Goal: Information Seeking & Learning: Learn about a topic

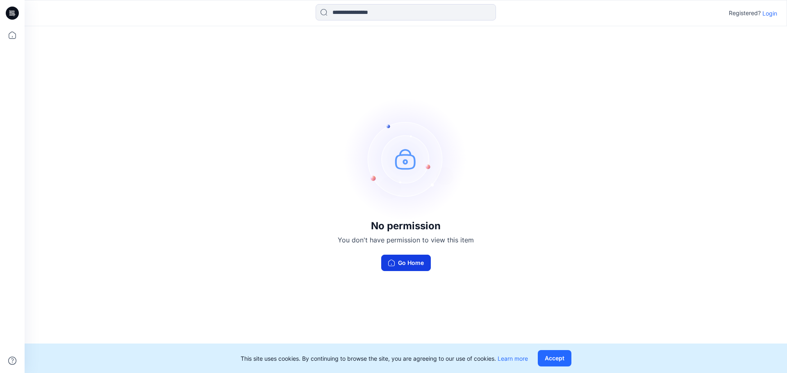
click at [420, 266] on button "Go Home" at bounding box center [406, 263] width 50 height 16
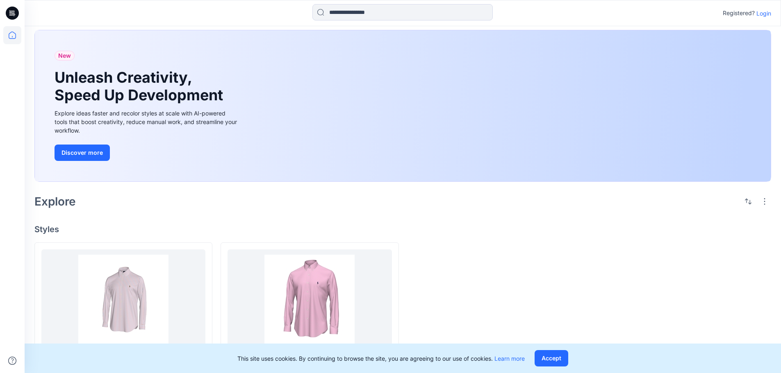
scroll to position [35, 0]
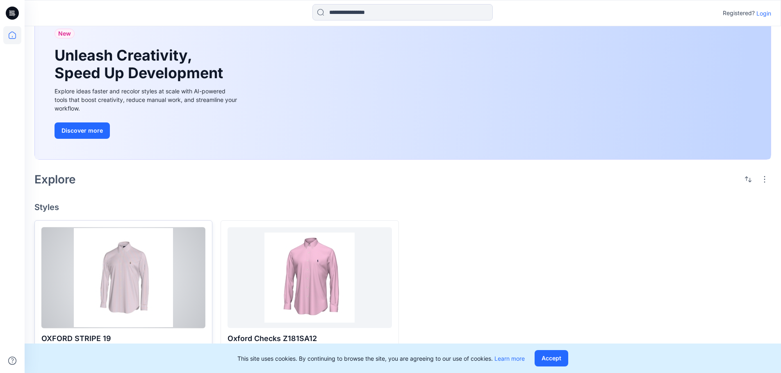
click at [107, 283] on div at bounding box center [123, 277] width 164 height 101
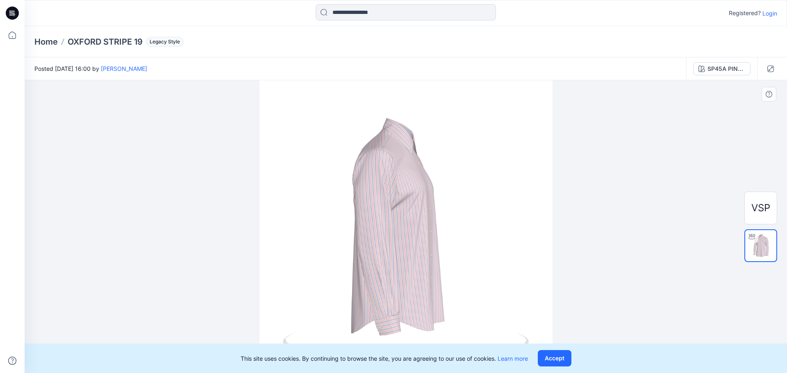
drag, startPoint x: 424, startPoint y: 261, endPoint x: 255, endPoint y: 277, distance: 170.1
click at [255, 277] on div at bounding box center [406, 226] width 762 height 293
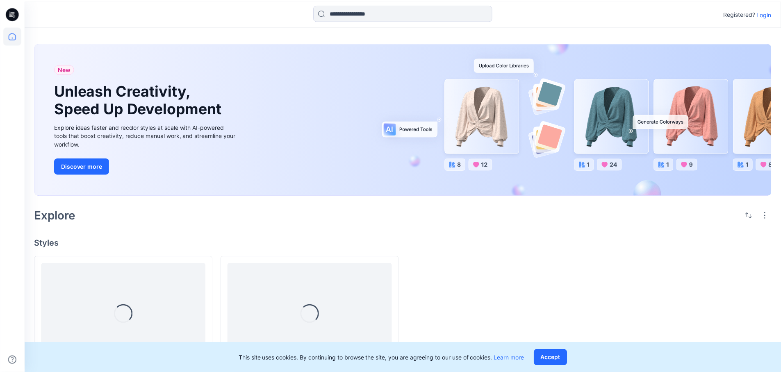
scroll to position [35, 0]
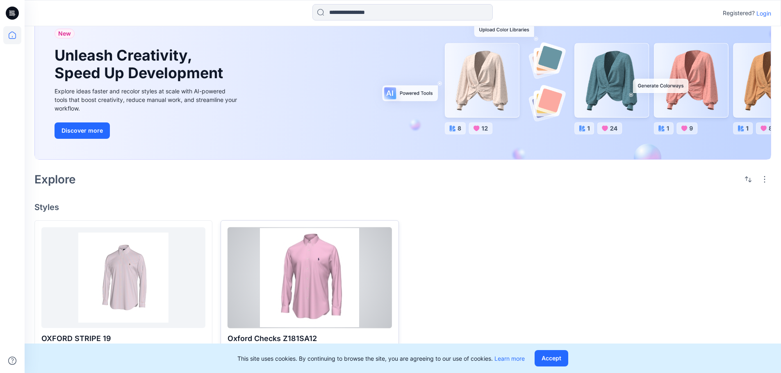
click at [319, 298] on div at bounding box center [309, 277] width 164 height 101
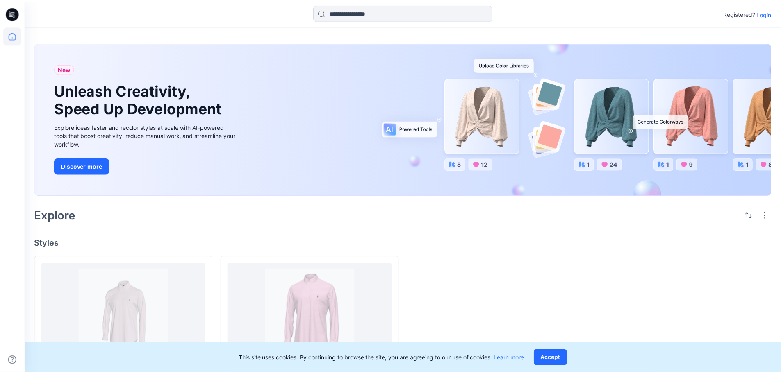
scroll to position [35, 0]
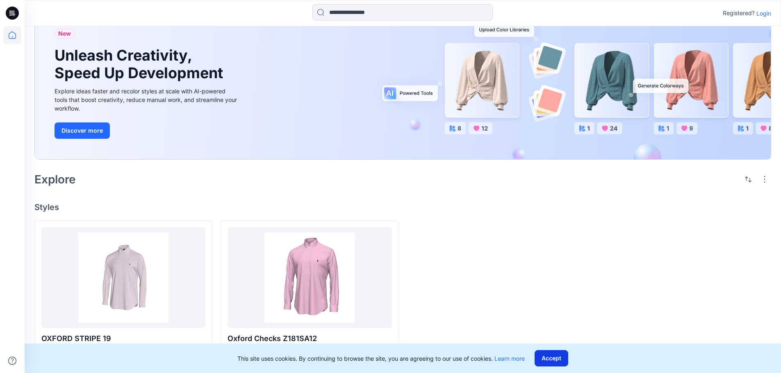
click at [555, 364] on div "This site uses cookies. By continuing to browse the site, you are agreeing to o…" at bounding box center [403, 359] width 756 height 30
click at [555, 364] on button "Accept" at bounding box center [551, 358] width 34 height 16
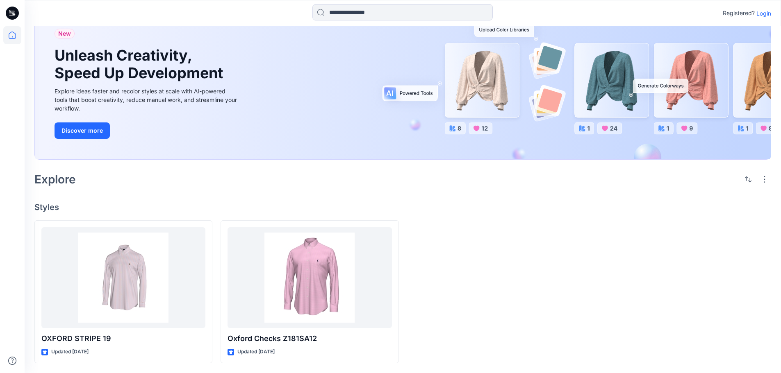
click at [762, 13] on p "Login" at bounding box center [763, 13] width 15 height 9
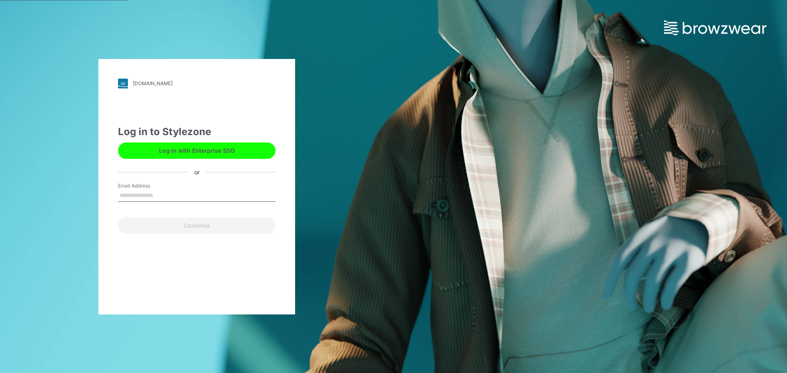
type input "**********"
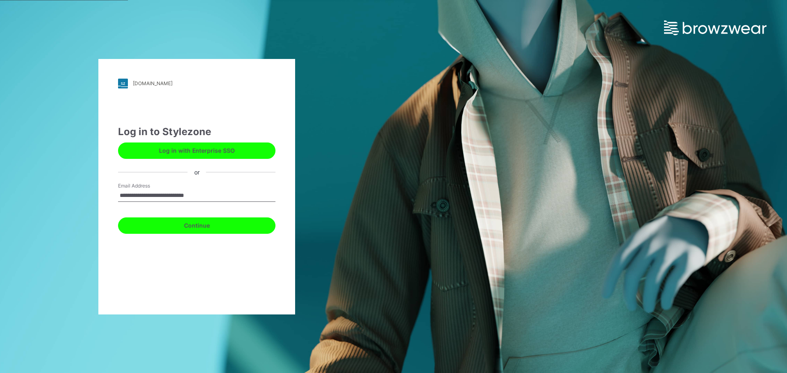
click at [192, 227] on button "Continue" at bounding box center [196, 226] width 157 height 16
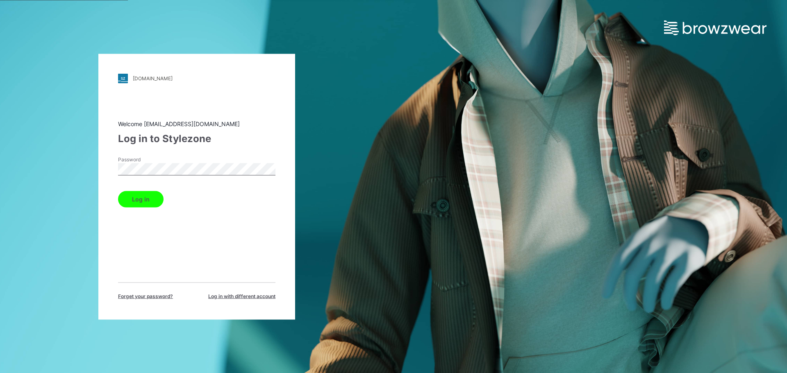
click at [134, 205] on button "Log in" at bounding box center [140, 199] width 45 height 16
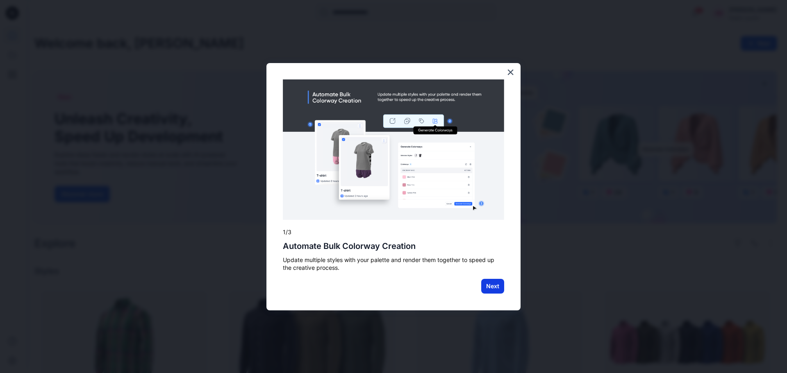
click at [487, 290] on button "Next" at bounding box center [492, 286] width 23 height 15
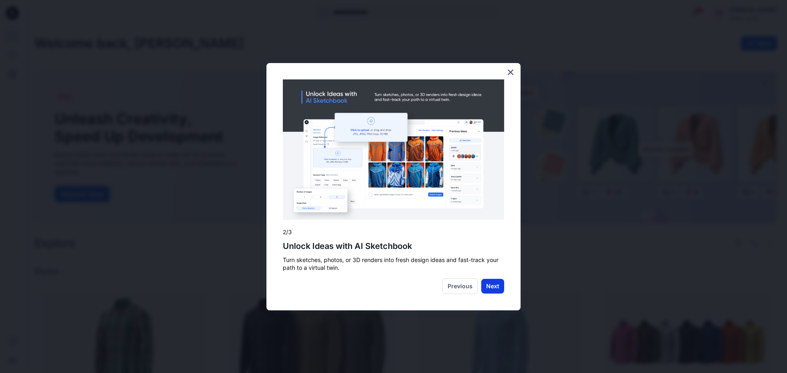
click at [487, 289] on button "Next" at bounding box center [492, 286] width 23 height 15
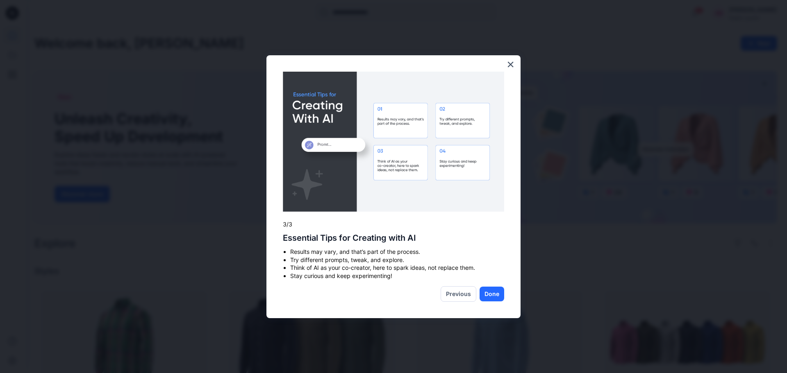
click at [487, 289] on button "Done" at bounding box center [492, 294] width 25 height 15
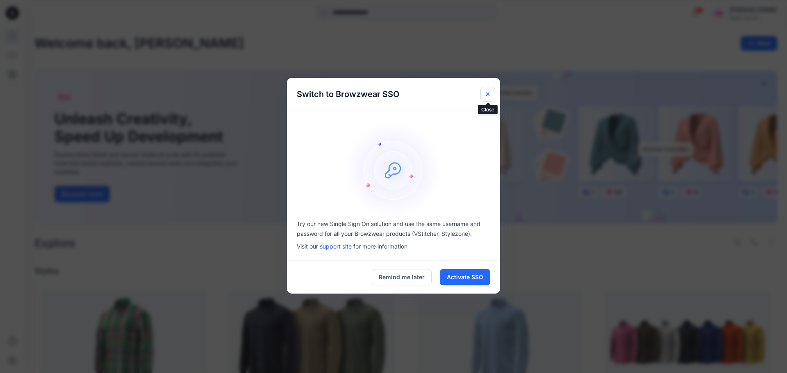
click at [491, 93] on button "Close" at bounding box center [487, 94] width 15 height 15
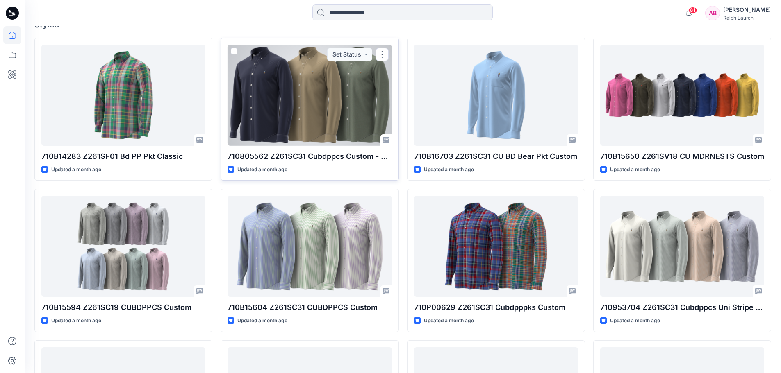
scroll to position [246, 0]
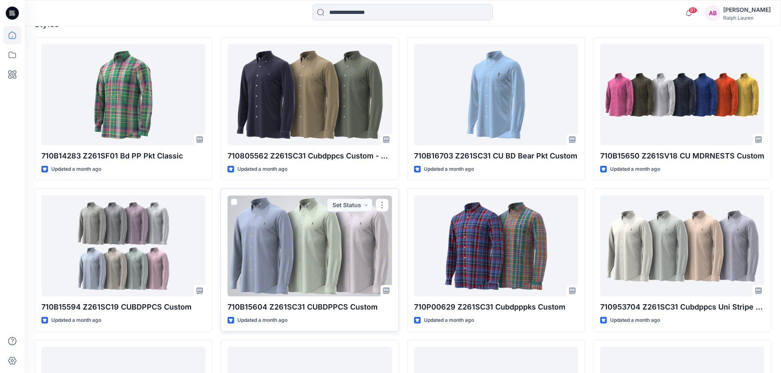
click at [311, 255] on div at bounding box center [309, 245] width 164 height 101
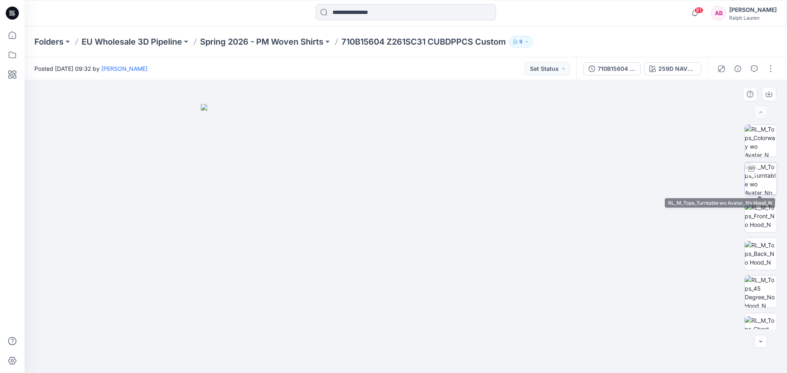
click at [752, 185] on img at bounding box center [761, 179] width 32 height 32
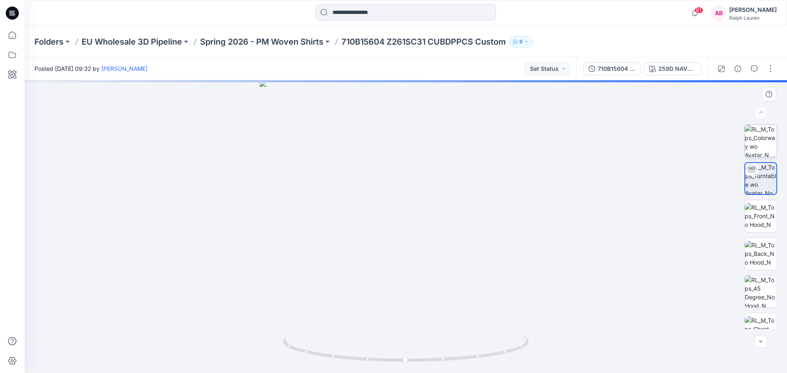
click at [745, 150] on img at bounding box center [761, 141] width 32 height 32
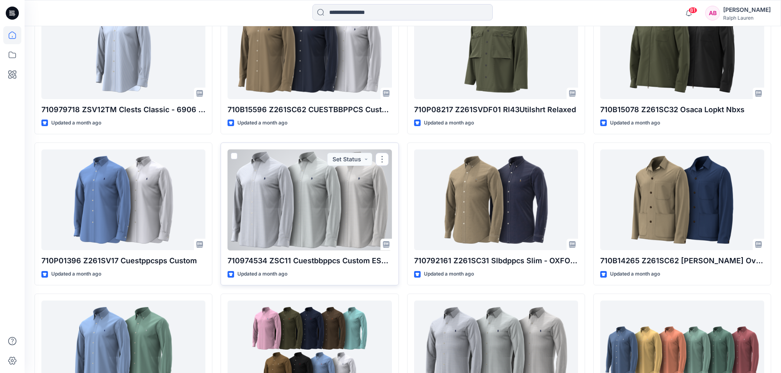
scroll to position [1426, 0]
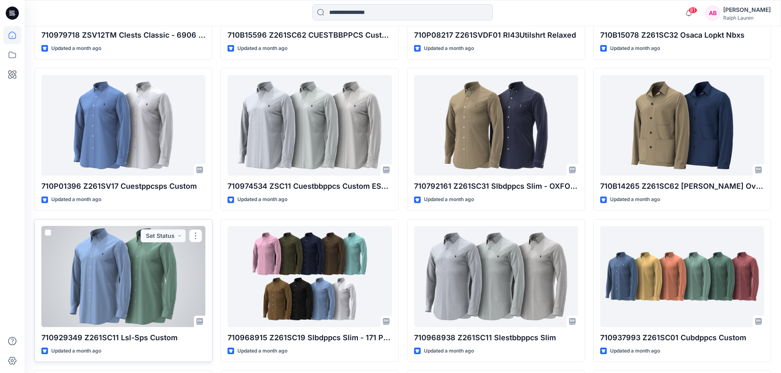
click at [126, 273] on div at bounding box center [123, 276] width 164 height 101
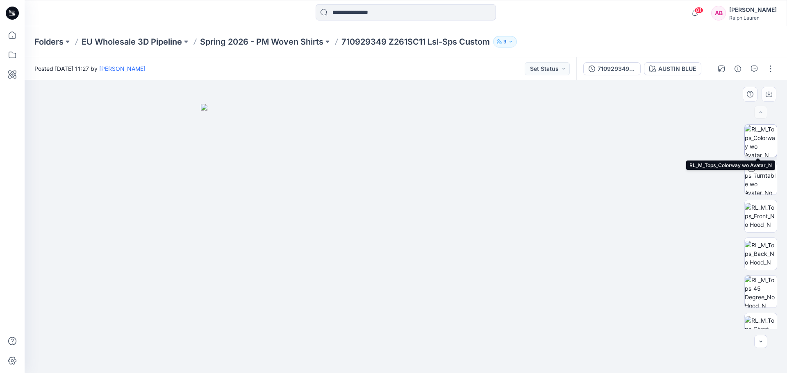
click at [761, 139] on img at bounding box center [761, 141] width 32 height 32
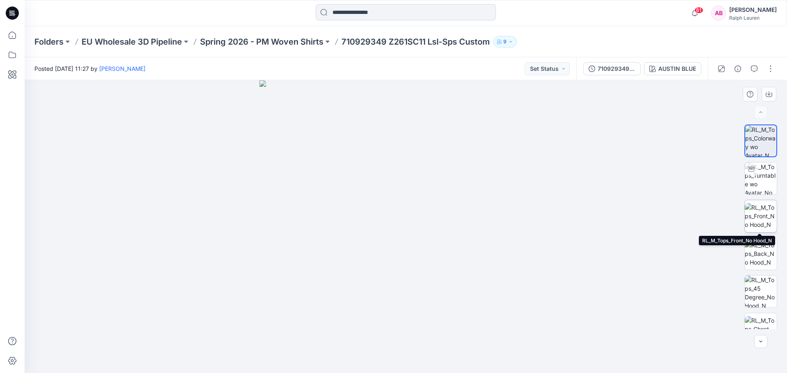
click at [760, 214] on img at bounding box center [761, 216] width 32 height 26
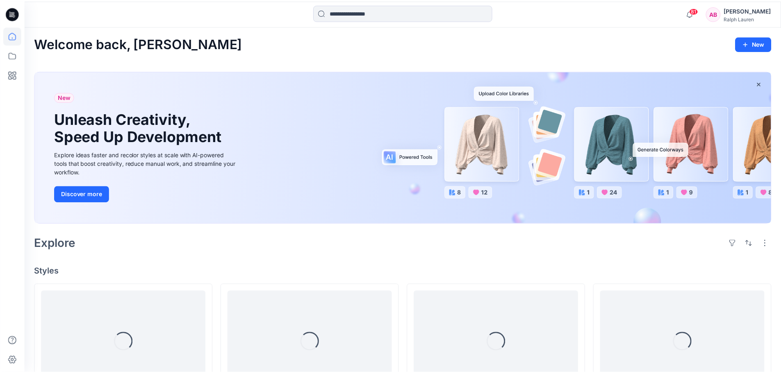
scroll to position [1426, 0]
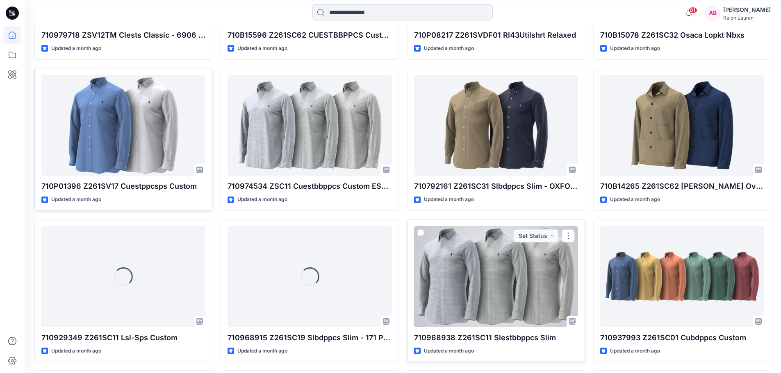
click at [486, 284] on div at bounding box center [496, 276] width 164 height 101
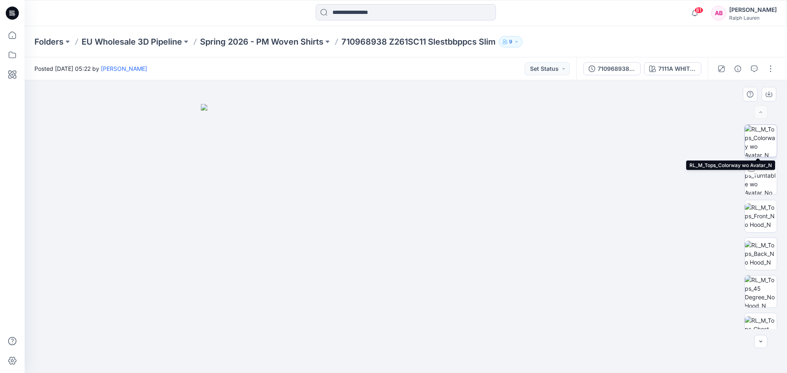
click at [762, 145] on img at bounding box center [761, 141] width 32 height 32
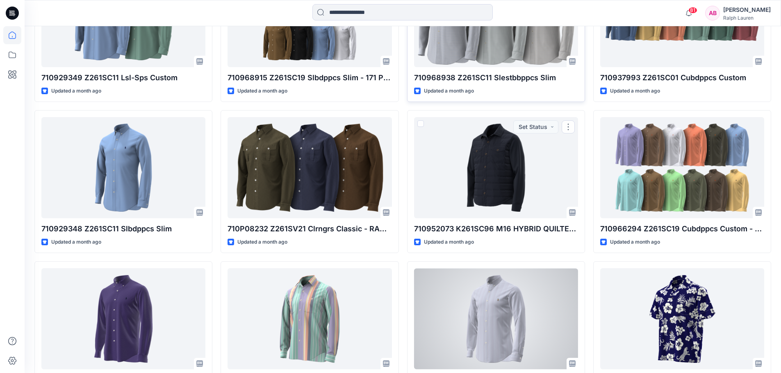
scroll to position [1757, 0]
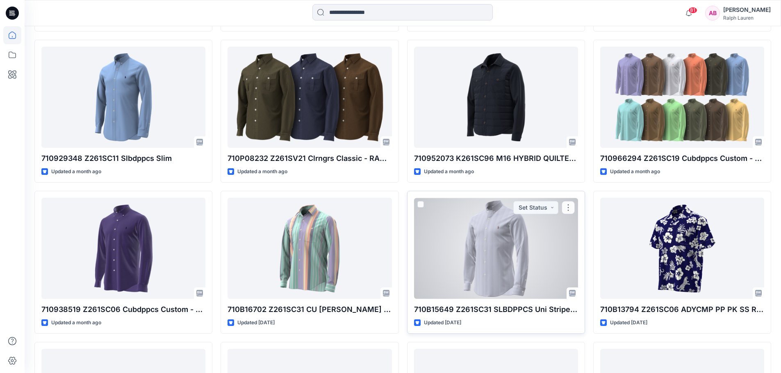
click at [475, 249] on div at bounding box center [496, 248] width 164 height 101
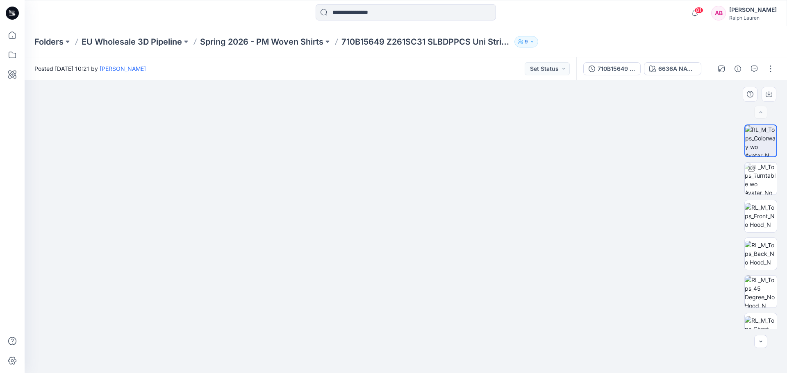
drag, startPoint x: 475, startPoint y: 276, endPoint x: 469, endPoint y: 229, distance: 47.1
click at [469, 230] on img at bounding box center [405, 203] width 339 height 339
click at [757, 183] on img at bounding box center [761, 179] width 32 height 32
drag, startPoint x: 451, startPoint y: 257, endPoint x: 461, endPoint y: 261, distance: 10.5
click at [461, 261] on div at bounding box center [406, 226] width 762 height 293
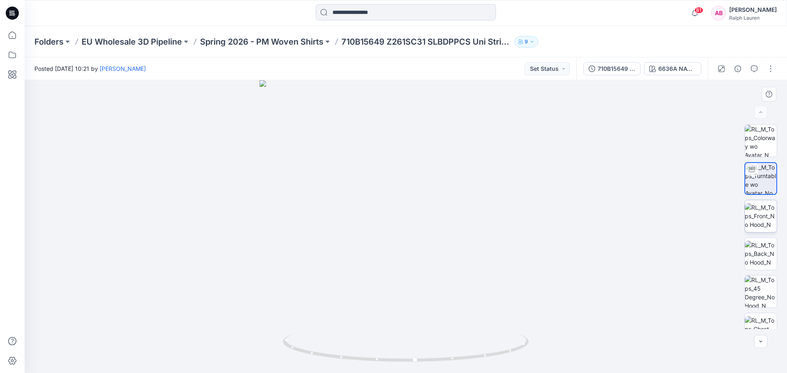
click at [764, 221] on img at bounding box center [761, 216] width 32 height 26
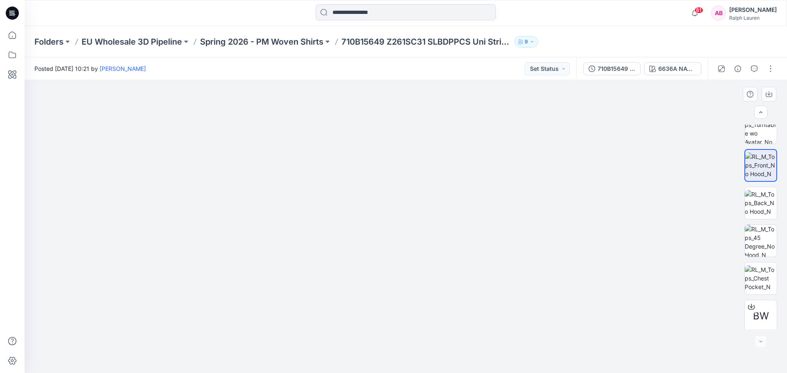
scroll to position [54, 0]
drag, startPoint x: 500, startPoint y: 171, endPoint x: 382, endPoint y: 351, distance: 215.5
click at [382, 351] on img at bounding box center [298, 25] width 1404 height 698
